Goal: Task Accomplishment & Management: Use online tool/utility

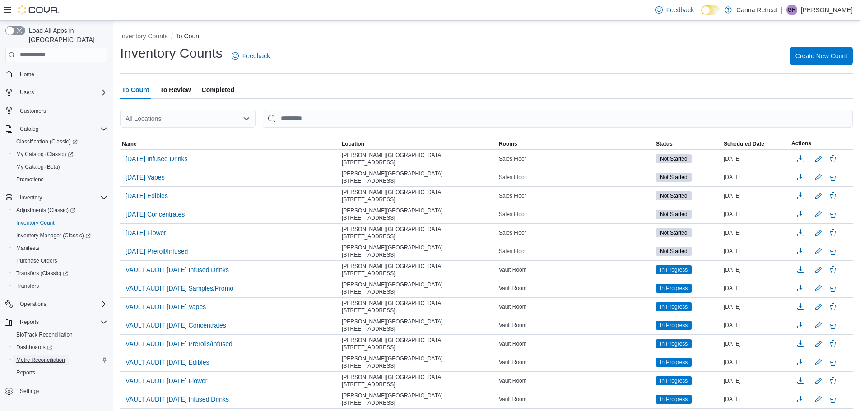
click at [35, 356] on span "Metrc Reconciliation" at bounding box center [40, 360] width 49 height 11
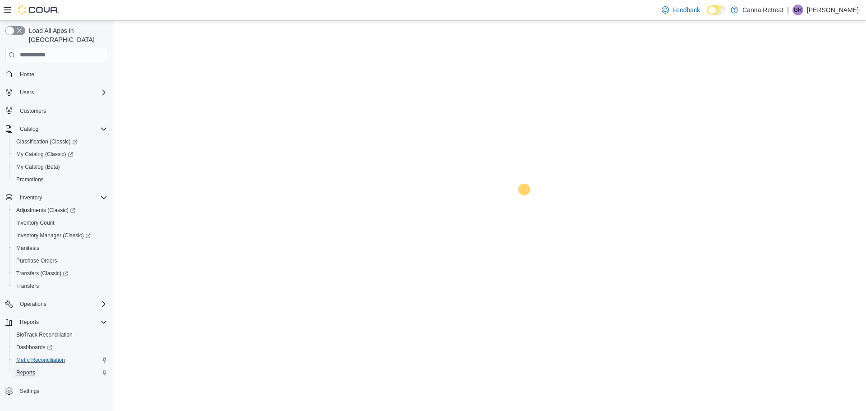
click at [29, 369] on span "Reports" at bounding box center [25, 372] width 19 height 7
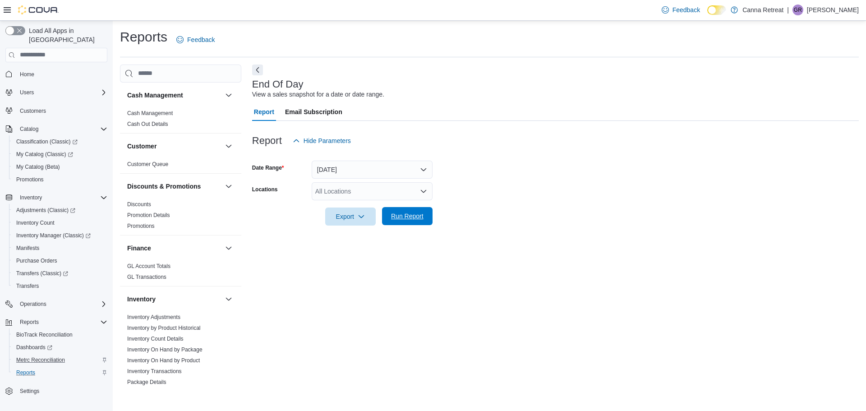
click at [410, 216] on span "Run Report" at bounding box center [407, 216] width 32 height 9
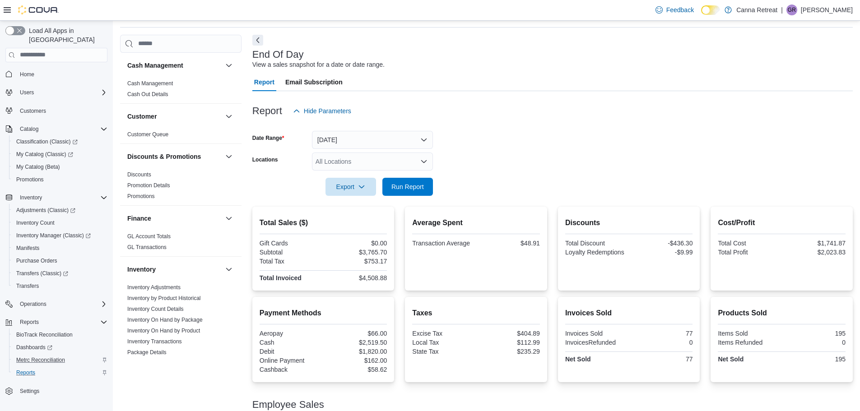
scroll to position [45, 0]
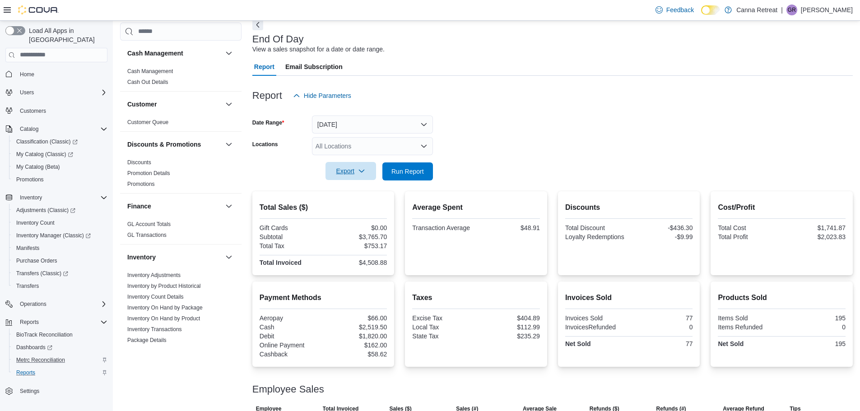
click at [350, 176] on span "Export" at bounding box center [351, 171] width 40 height 18
click at [356, 204] on span "Export to Pdf" at bounding box center [352, 207] width 41 height 7
